Goal: Information Seeking & Learning: Learn about a topic

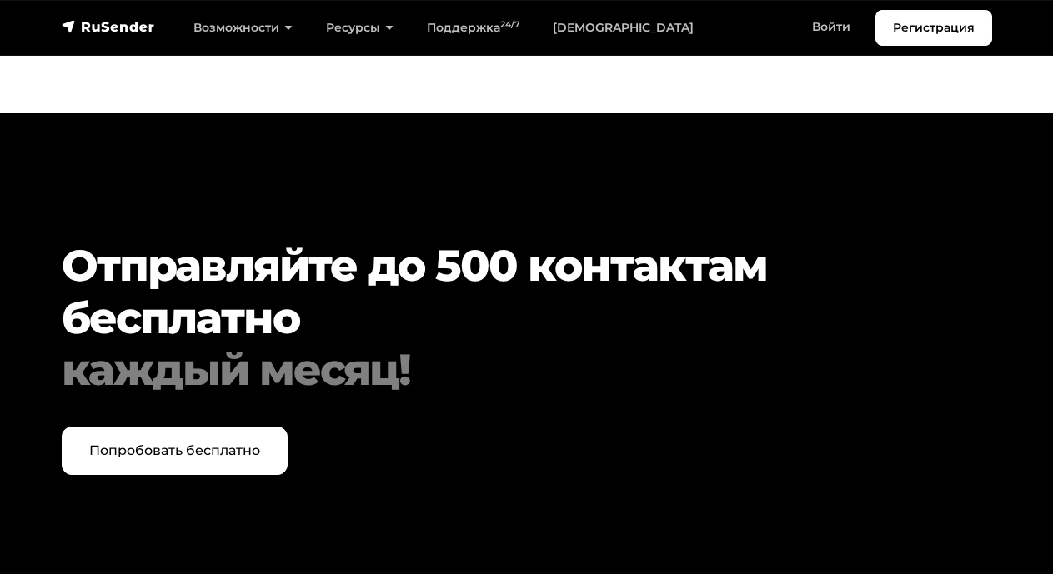
scroll to position [5511, 0]
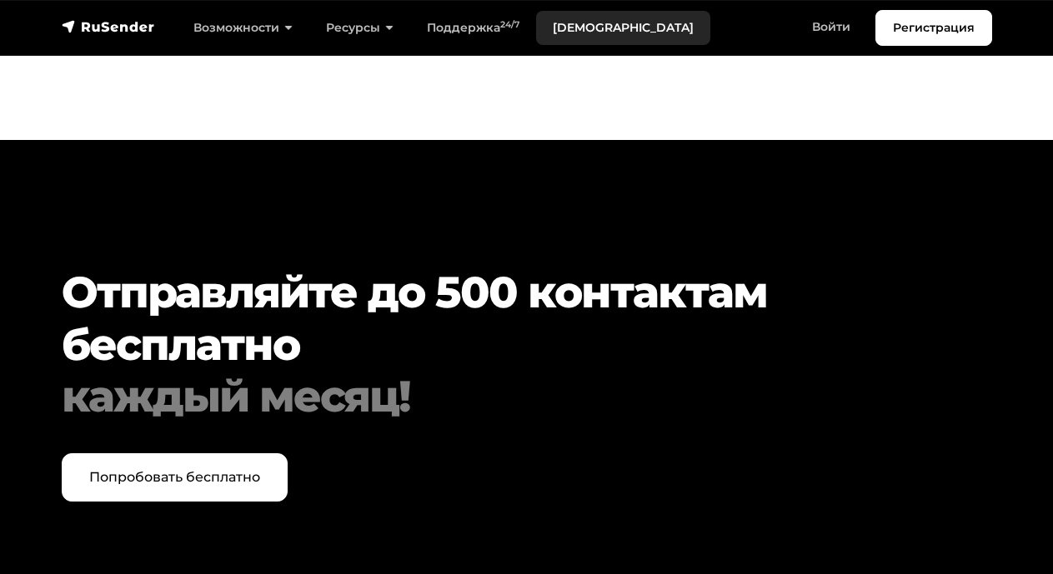
click at [555, 14] on link "[DEMOGRAPHIC_DATA]" at bounding box center [623, 28] width 174 height 34
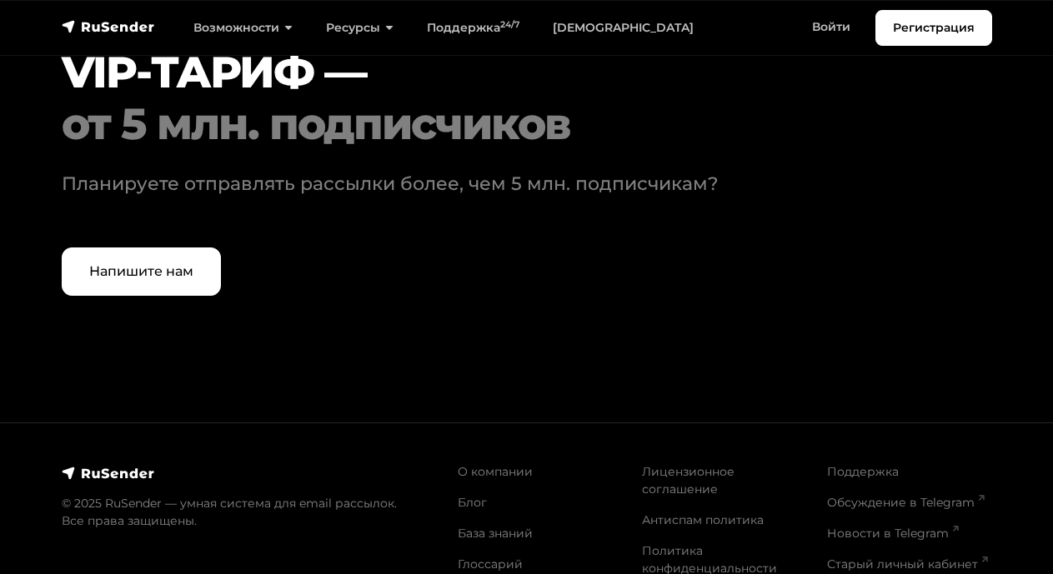
scroll to position [5266, 0]
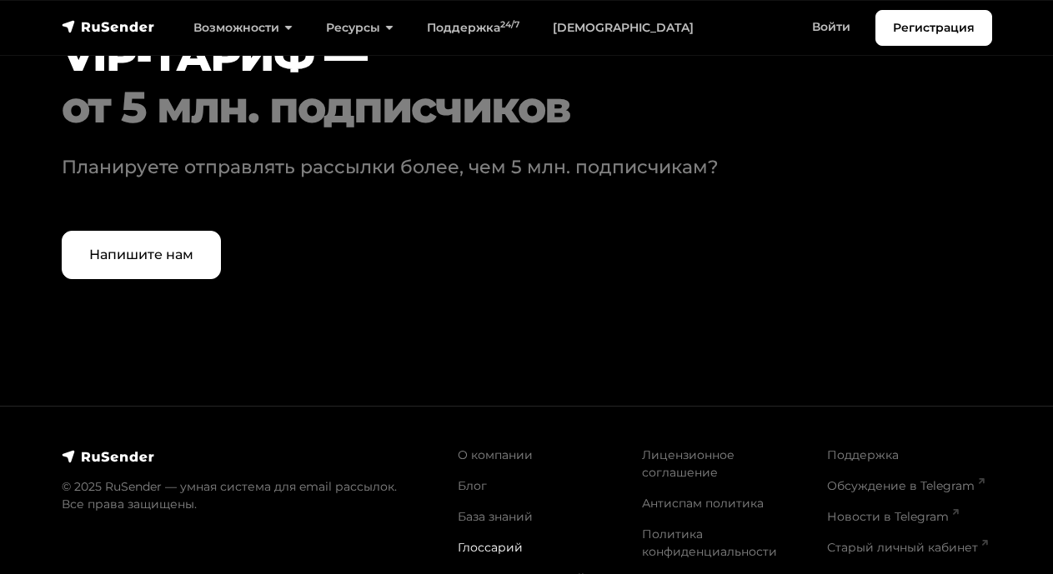
click at [475, 540] on link "Глоссарий" at bounding box center [490, 547] width 65 height 15
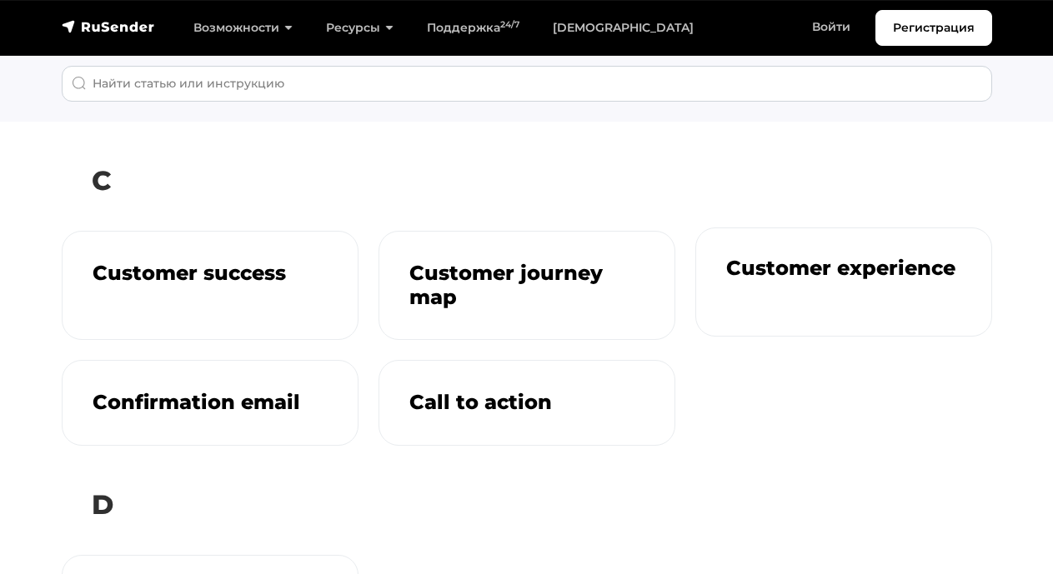
scroll to position [188, 0]
